Goal: Information Seeking & Learning: Check status

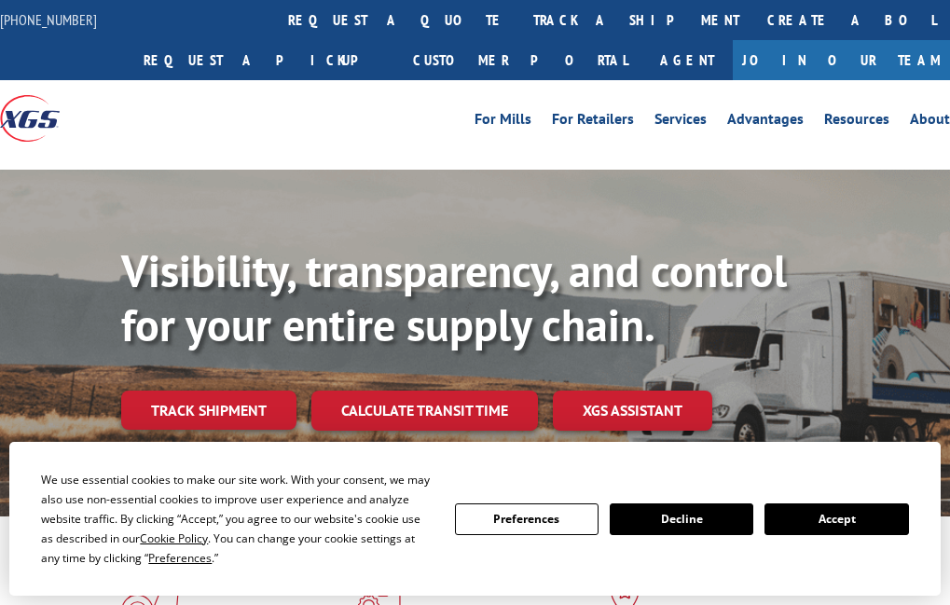
click at [155, 431] on div "Visibility, transparency, and control for your entire supply chain. Track shipm…" at bounding box center [535, 374] width 829 height 260
click at [861, 520] on button "Accept" at bounding box center [837, 520] width 144 height 32
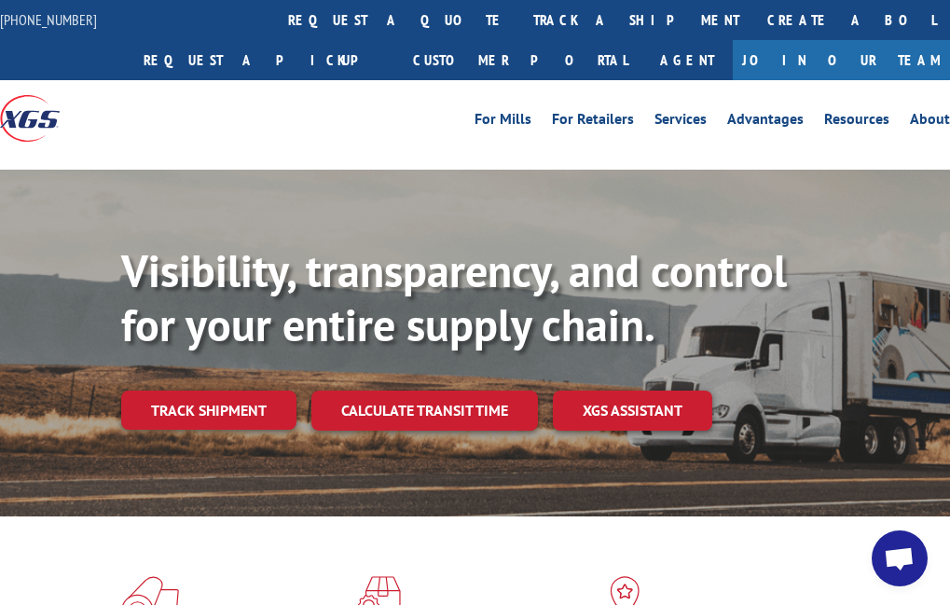
click at [108, 379] on div "Visibility, transparency, and control for your entire supply chain. Track shipm…" at bounding box center [475, 361] width 950 height 383
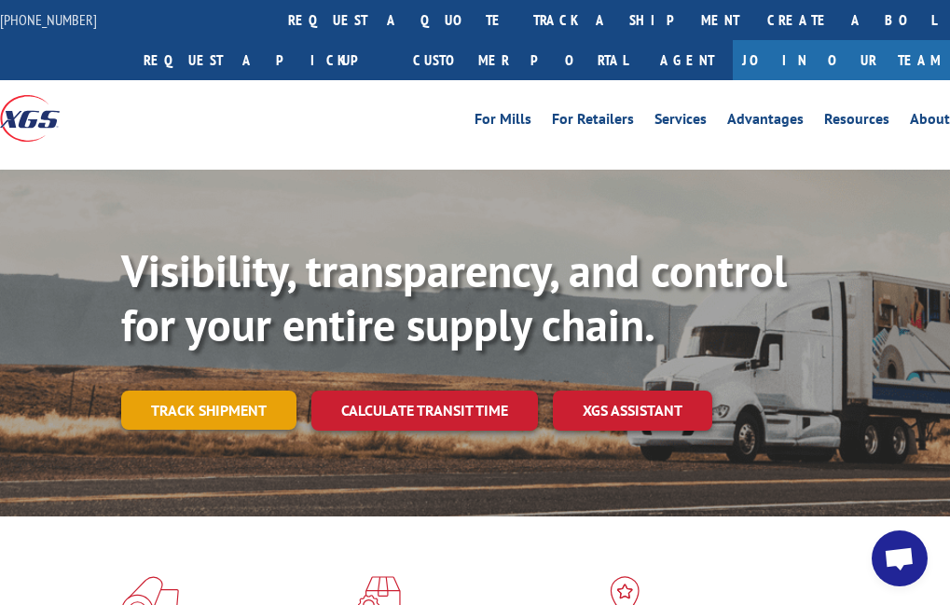
click at [197, 403] on link "Track shipment" at bounding box center [208, 410] width 175 height 39
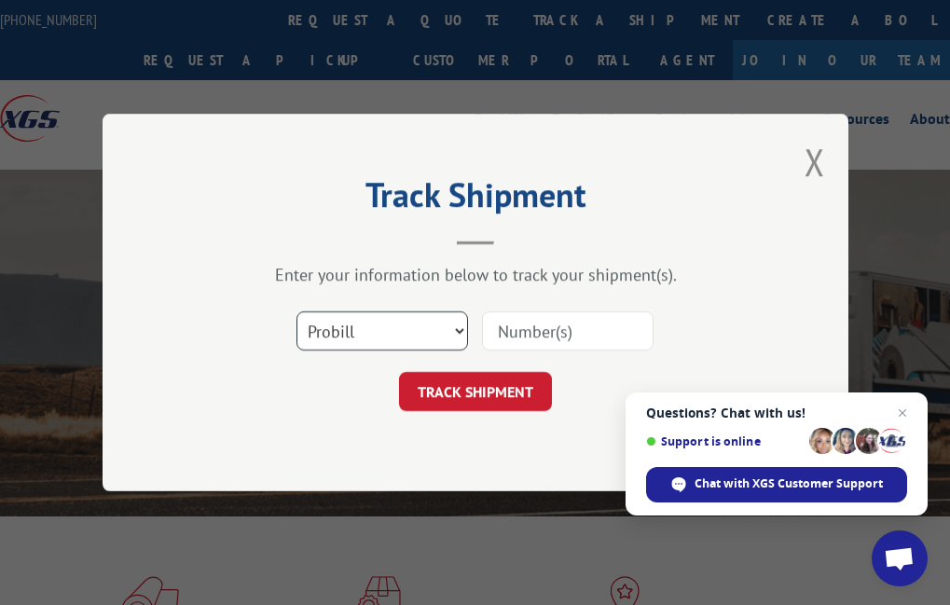
drag, startPoint x: 403, startPoint y: 333, endPoint x: 415, endPoint y: 333, distance: 12.1
click at [403, 333] on select "Select category... Probill BOL PO" at bounding box center [383, 331] width 172 height 39
click at [533, 323] on input at bounding box center [568, 331] width 172 height 39
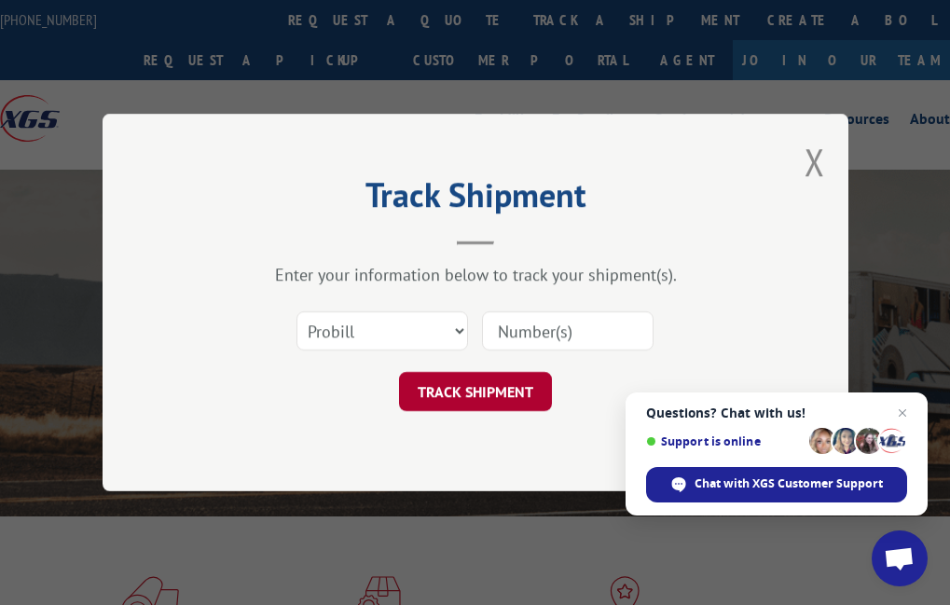
paste input "17257983"
type input "17257983"
click at [525, 402] on button "TRACK SHIPMENT" at bounding box center [475, 391] width 153 height 39
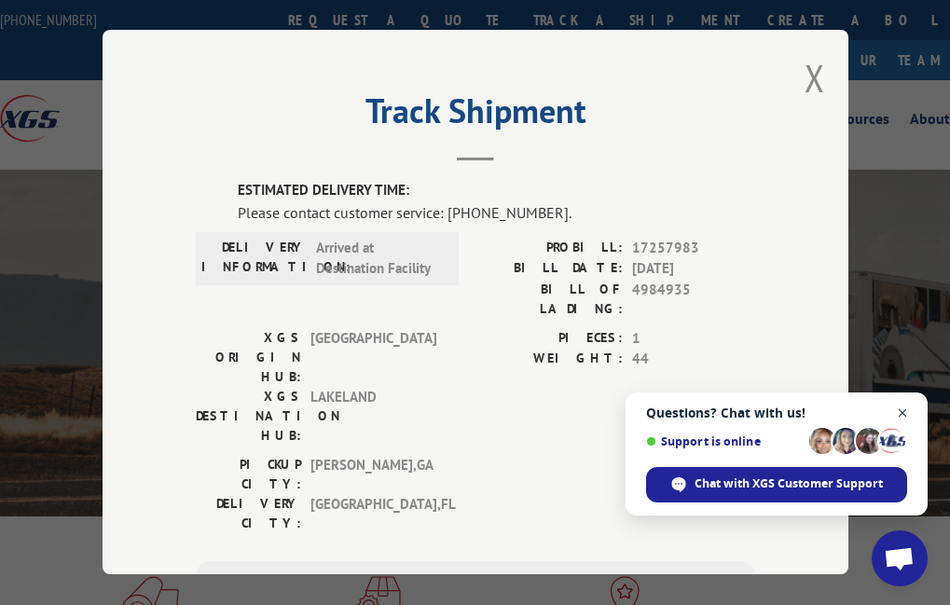
click at [898, 409] on span "Close chat" at bounding box center [903, 413] width 23 height 23
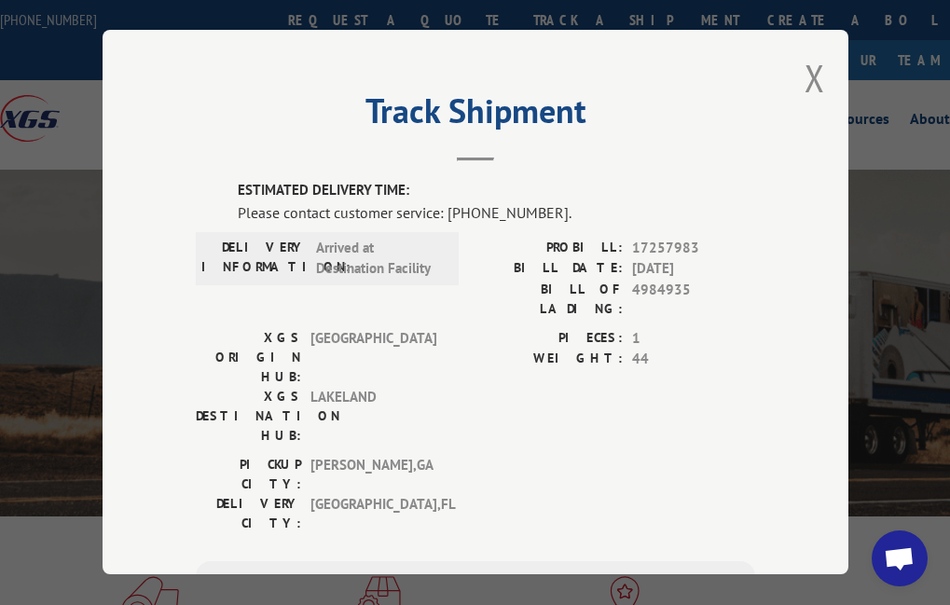
click at [622, 350] on div "WEIGHT: 44" at bounding box center [616, 360] width 280 height 21
click at [810, 81] on button "Close modal" at bounding box center [815, 77] width 21 height 49
